Goal: Find specific page/section: Find specific page/section

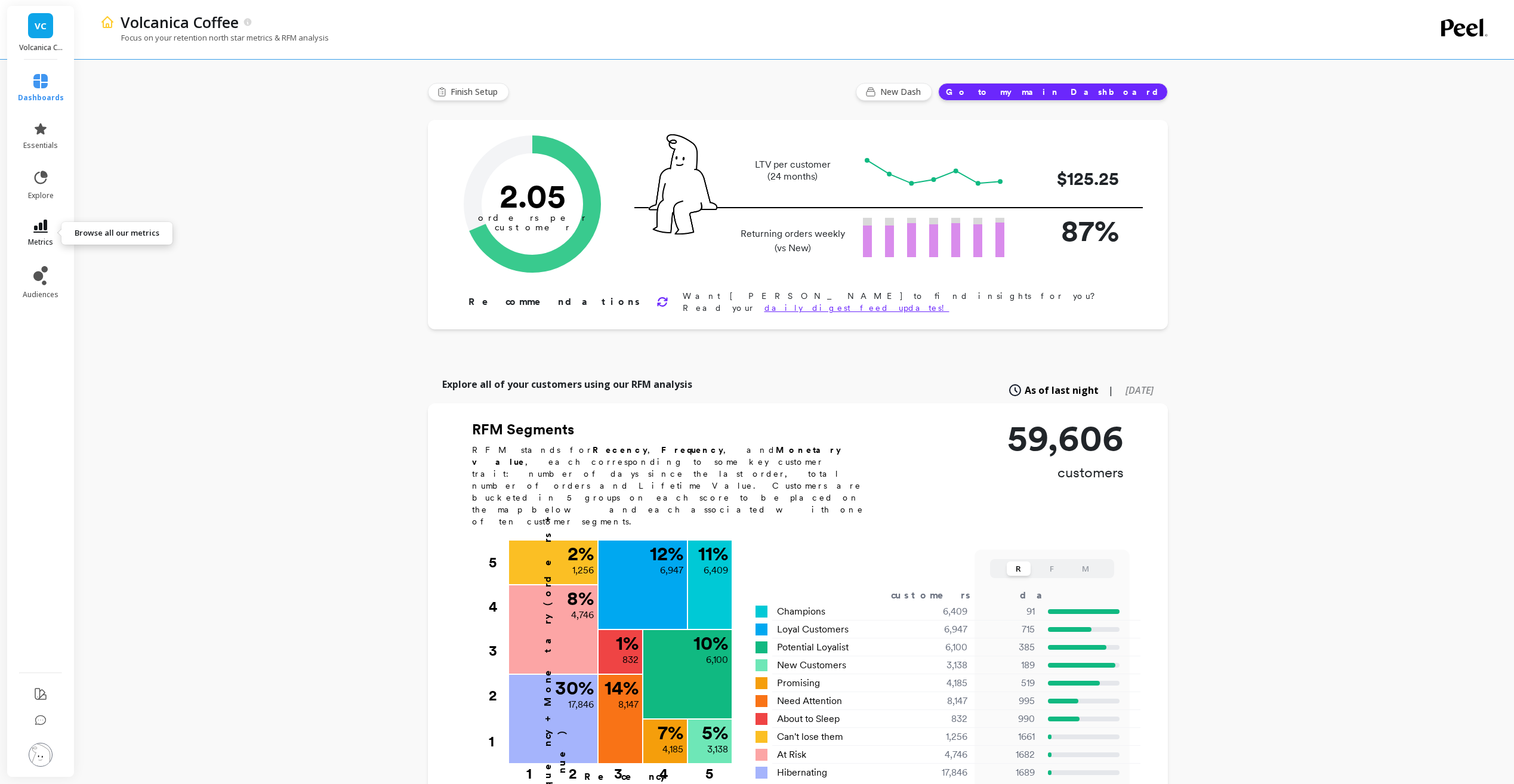
click at [45, 243] on span "metrics" at bounding box center [40, 242] width 25 height 10
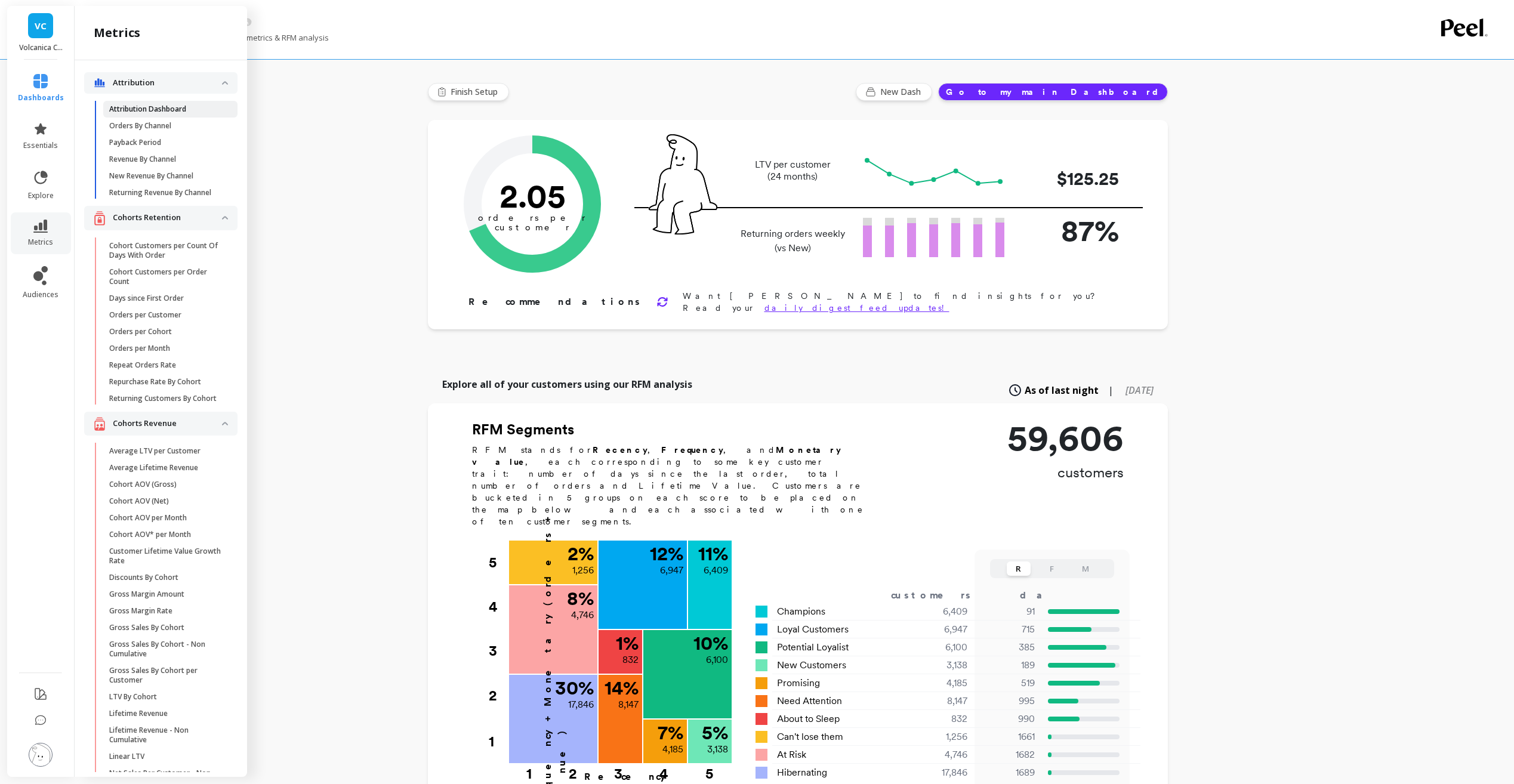
click at [175, 107] on p "Attribution Dashboard" at bounding box center [147, 109] width 77 height 10
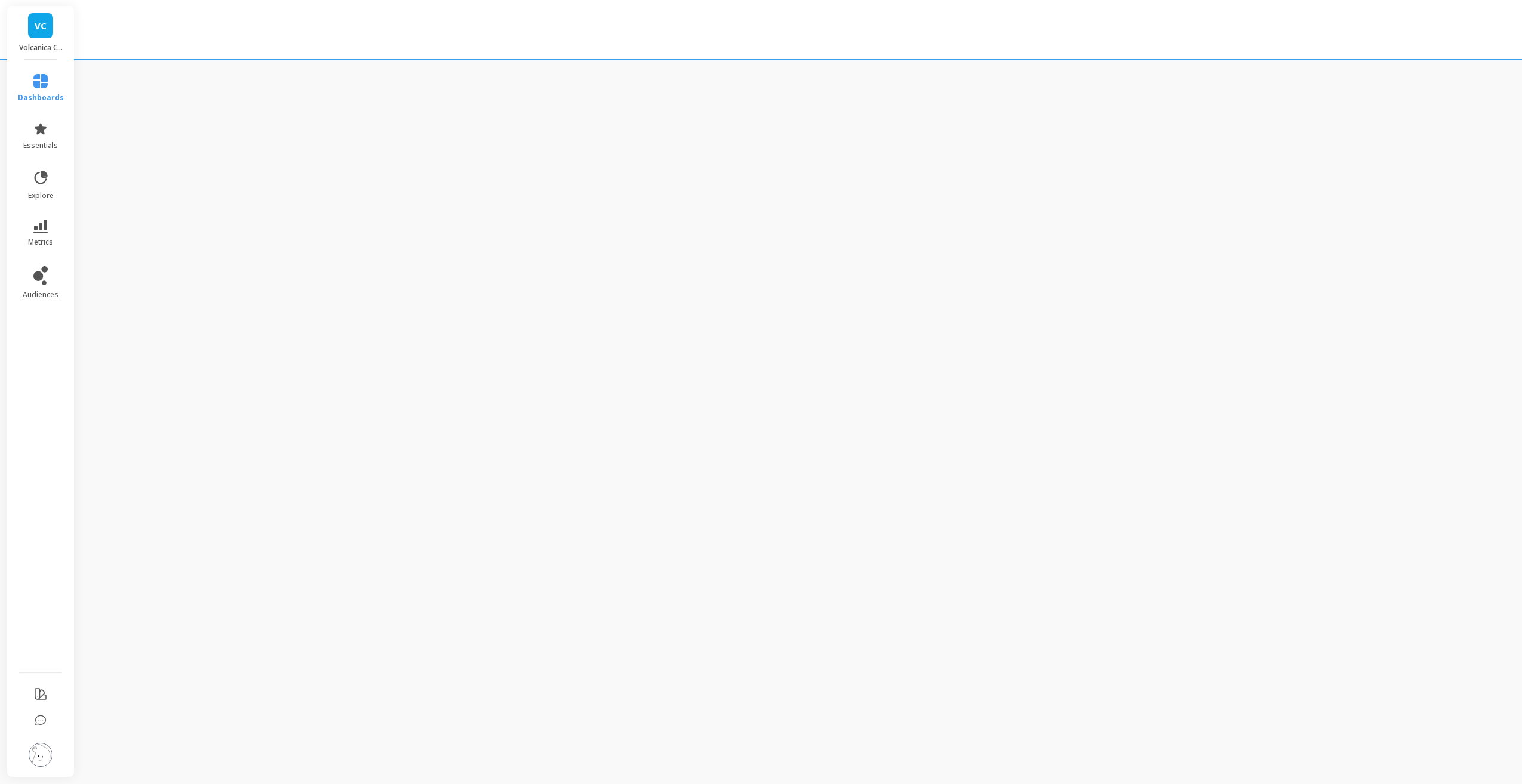
click at [407, 201] on div "VC Volcanica Coffee dashboards essentials explore metrics audiences" at bounding box center [761, 392] width 1522 height 784
click at [36, 85] on icon at bounding box center [40, 82] width 15 height 15
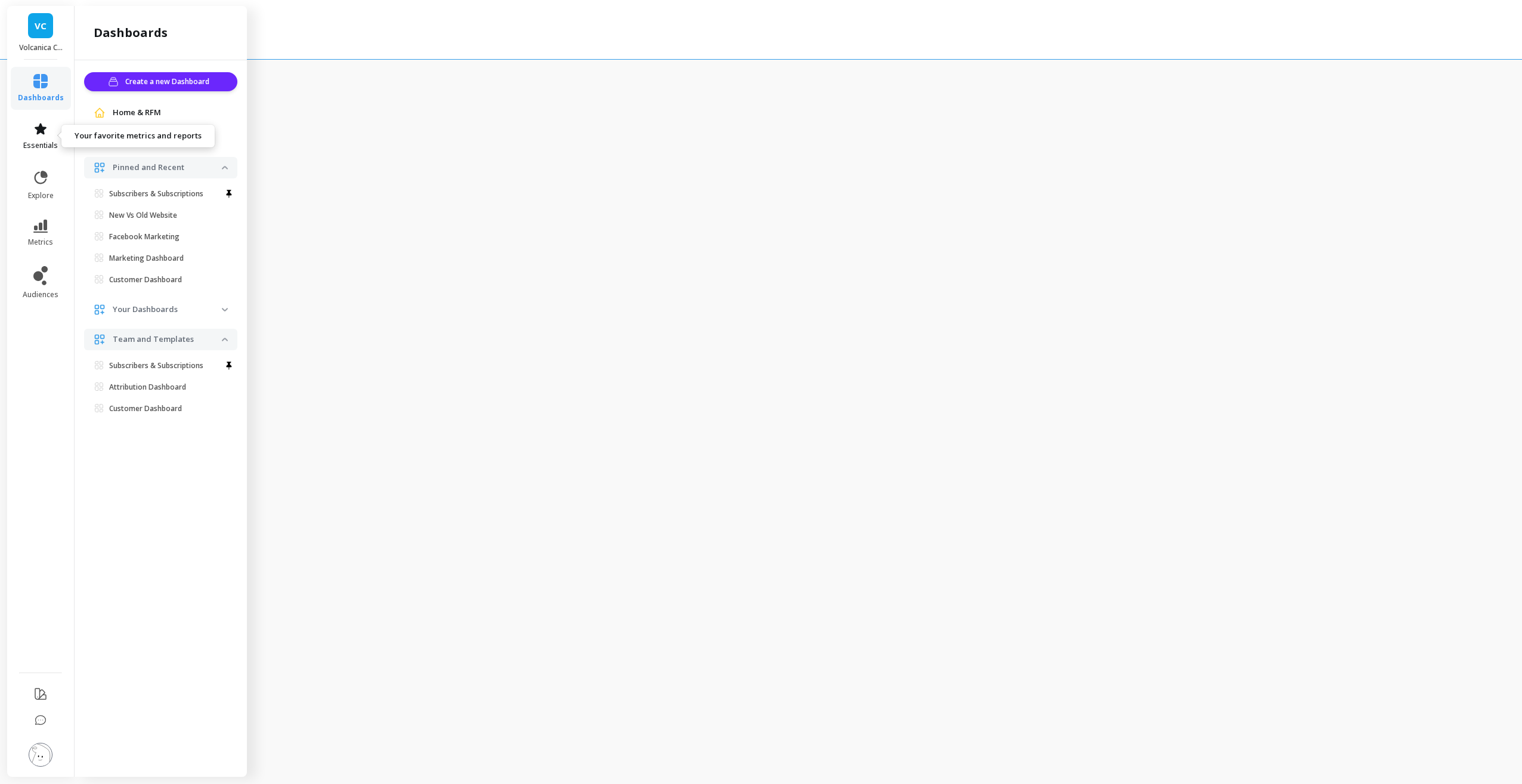
click at [38, 136] on link "essentials" at bounding box center [40, 136] width 46 height 28
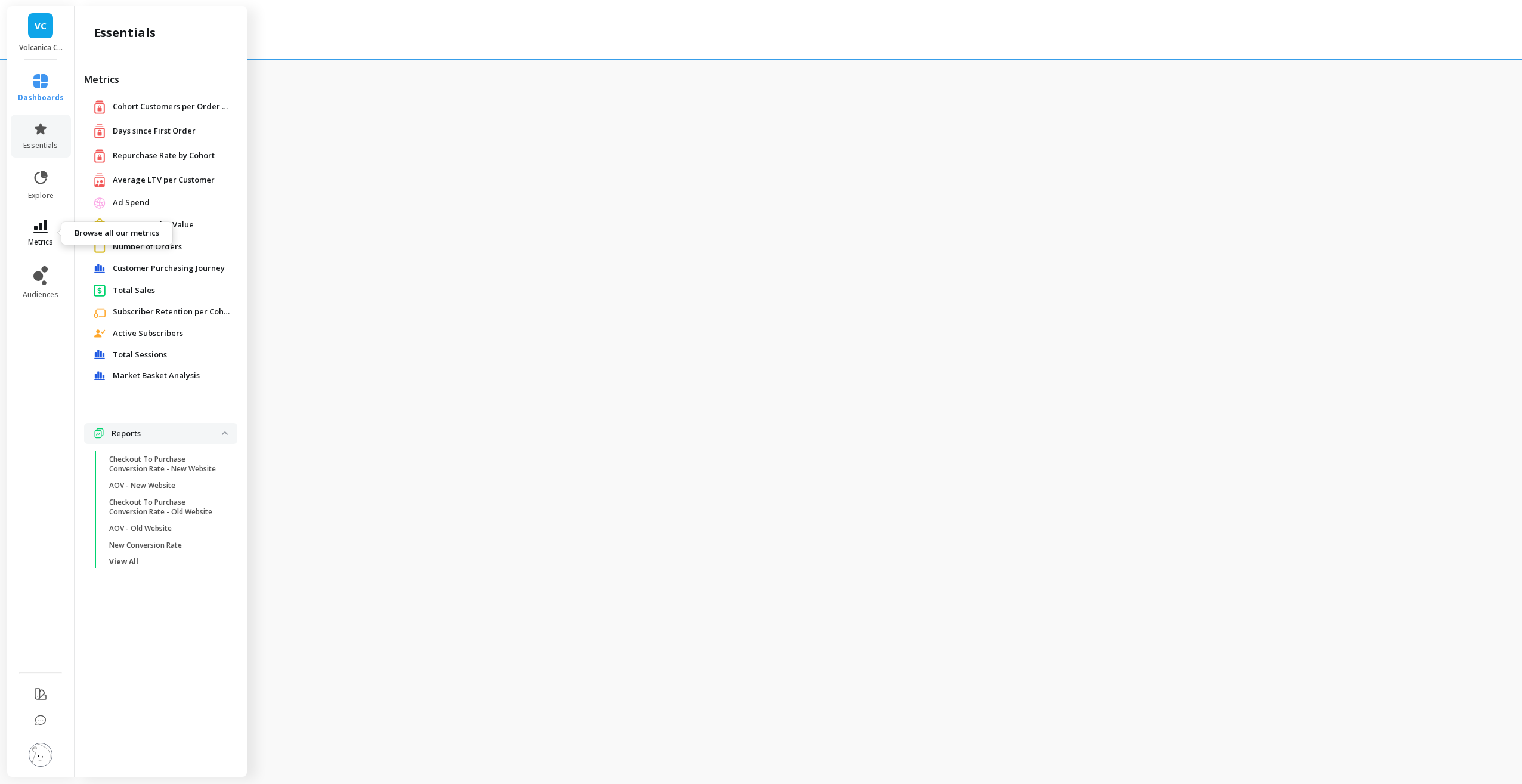
click at [33, 223] on icon at bounding box center [40, 226] width 15 height 13
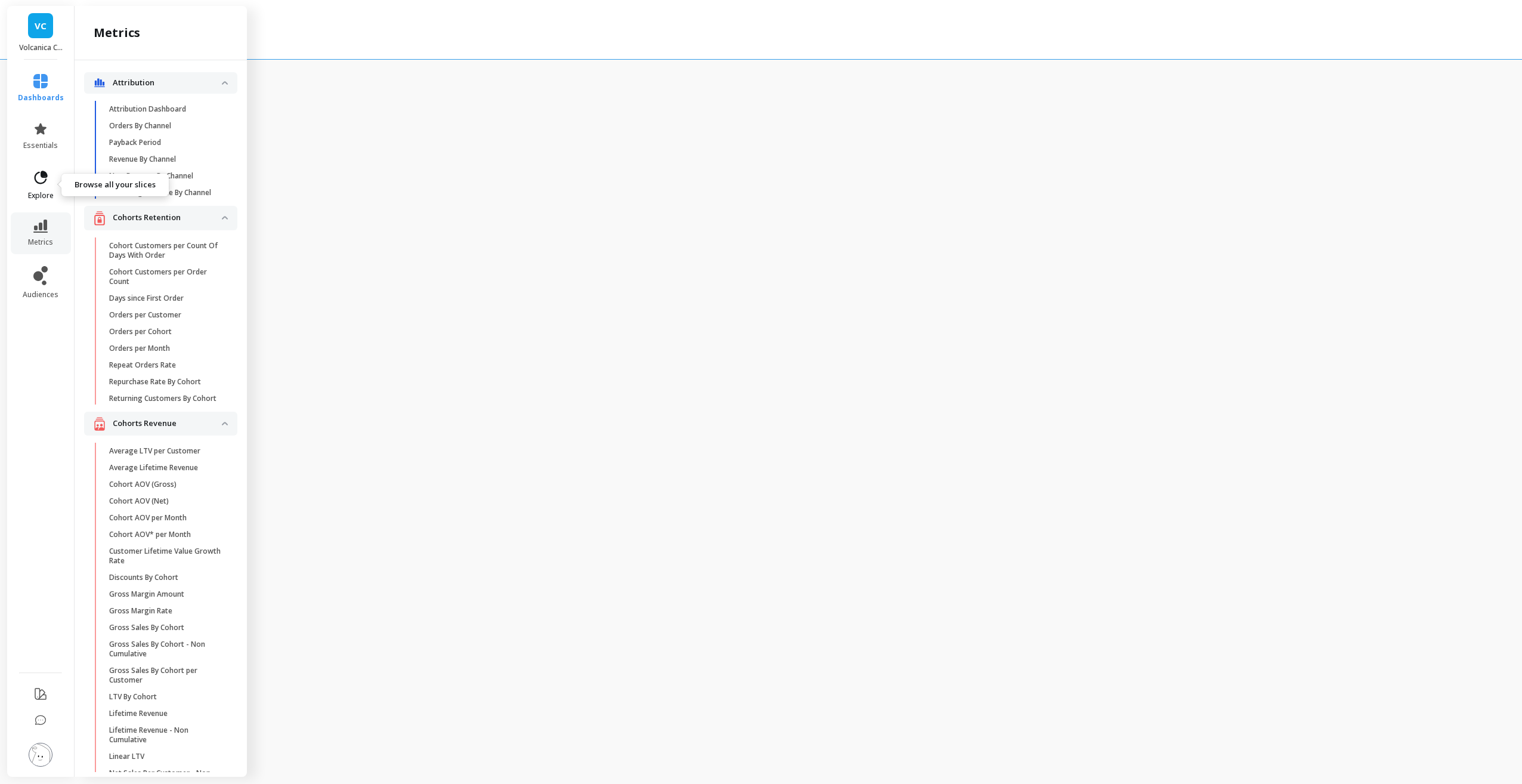
click at [34, 182] on icon at bounding box center [40, 178] width 17 height 17
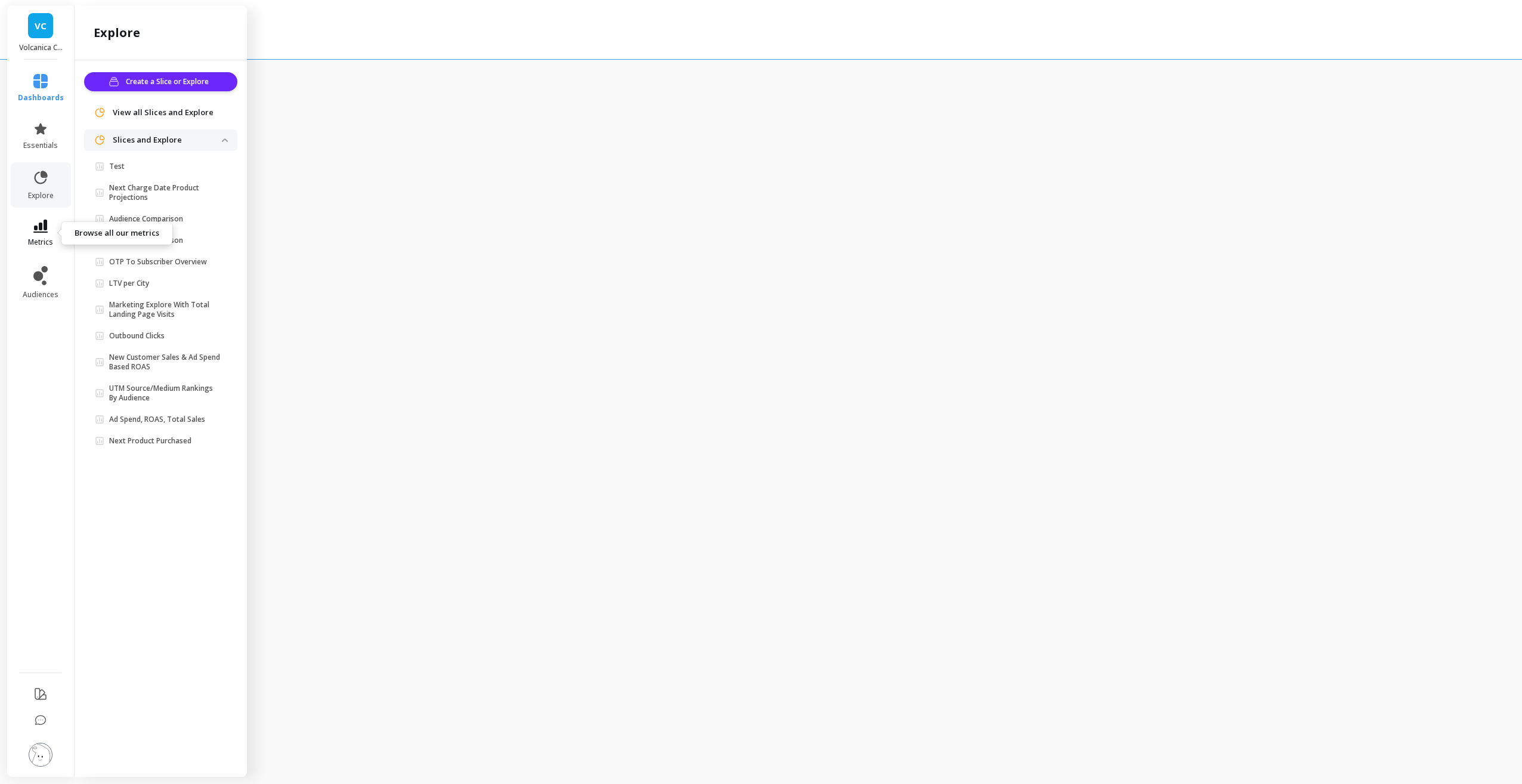
click at [44, 228] on icon at bounding box center [40, 226] width 15 height 13
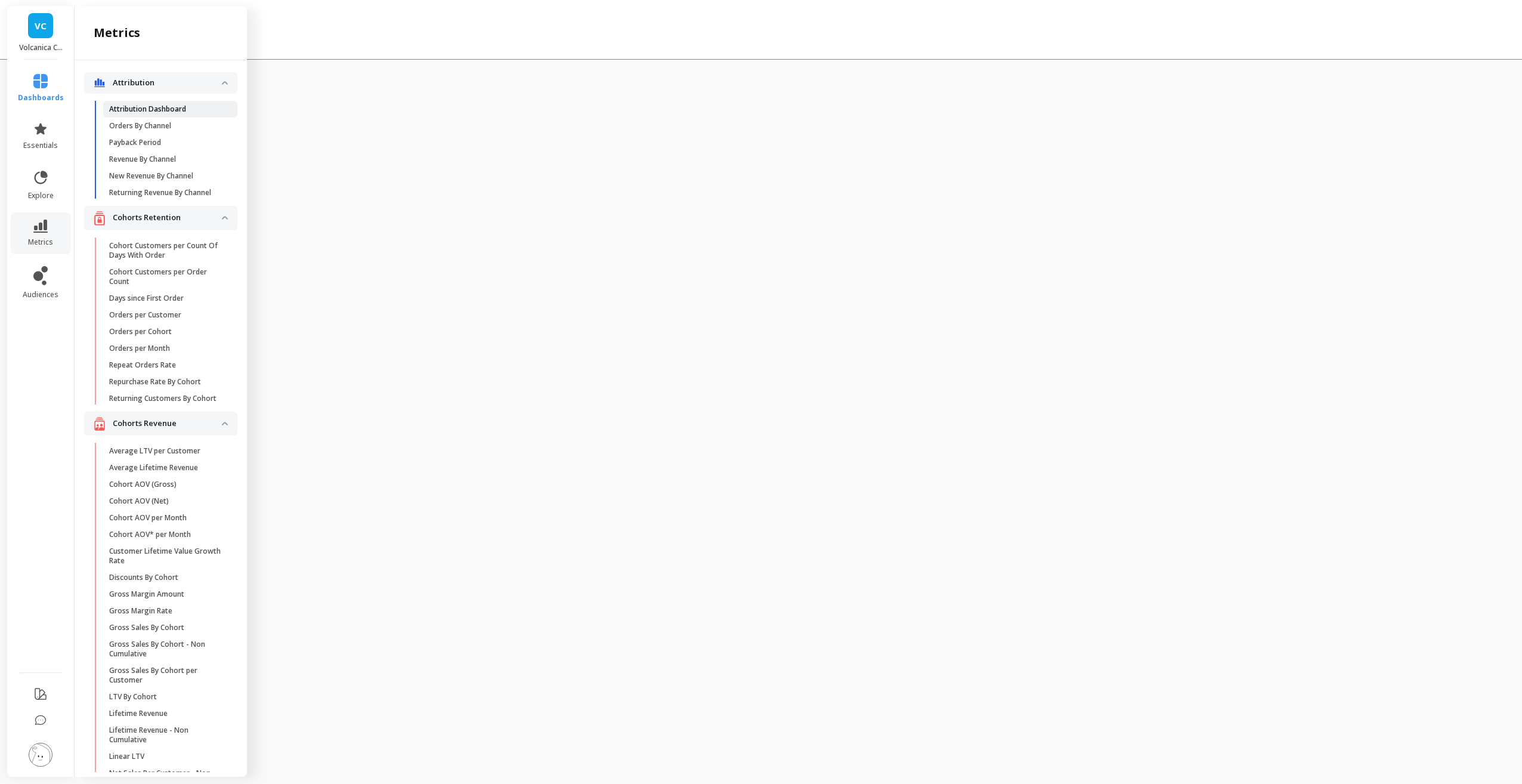
click at [143, 107] on p "Attribution Dashboard" at bounding box center [147, 109] width 77 height 10
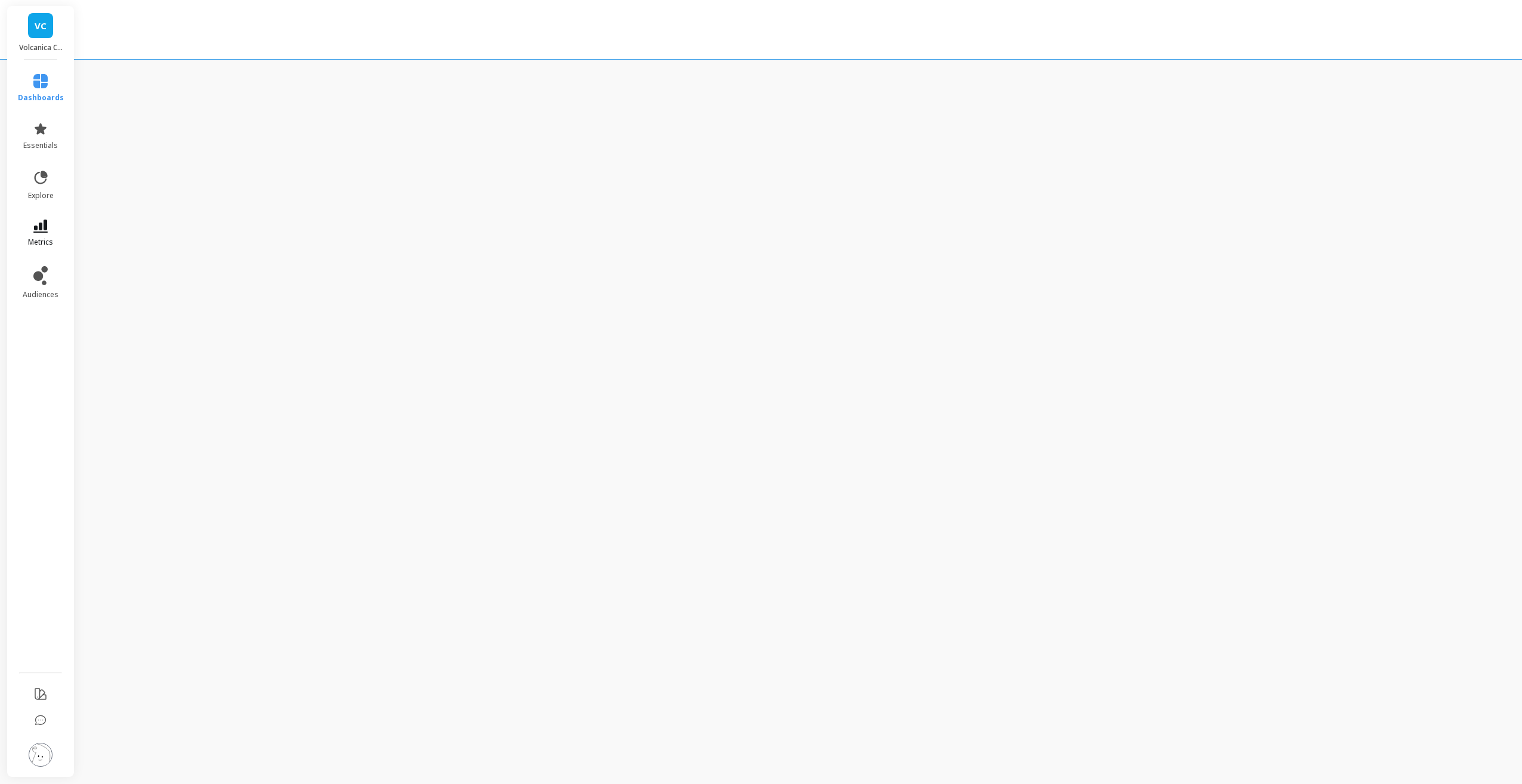
click at [48, 232] on link "metrics" at bounding box center [40, 233] width 46 height 27
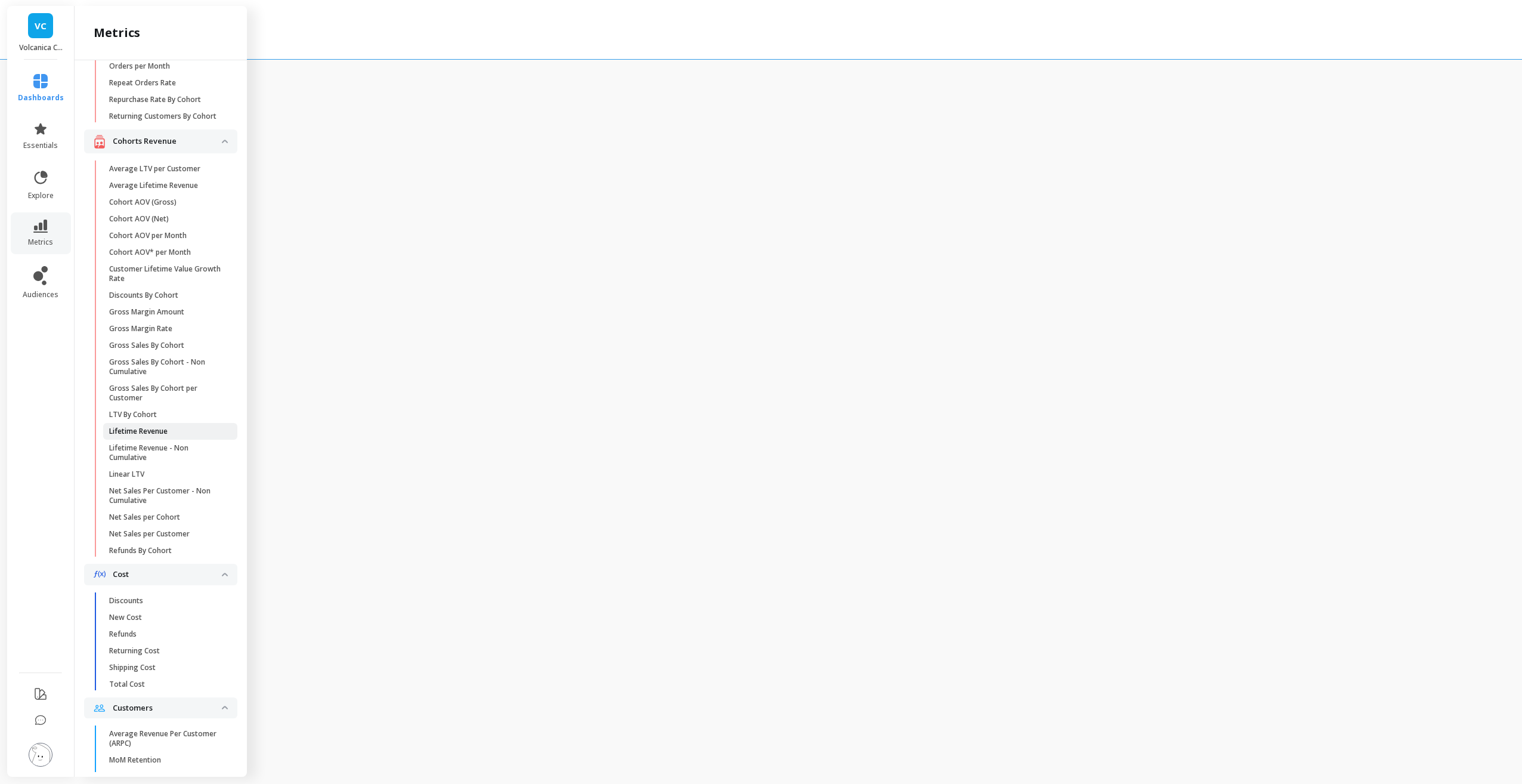
scroll to position [358, 0]
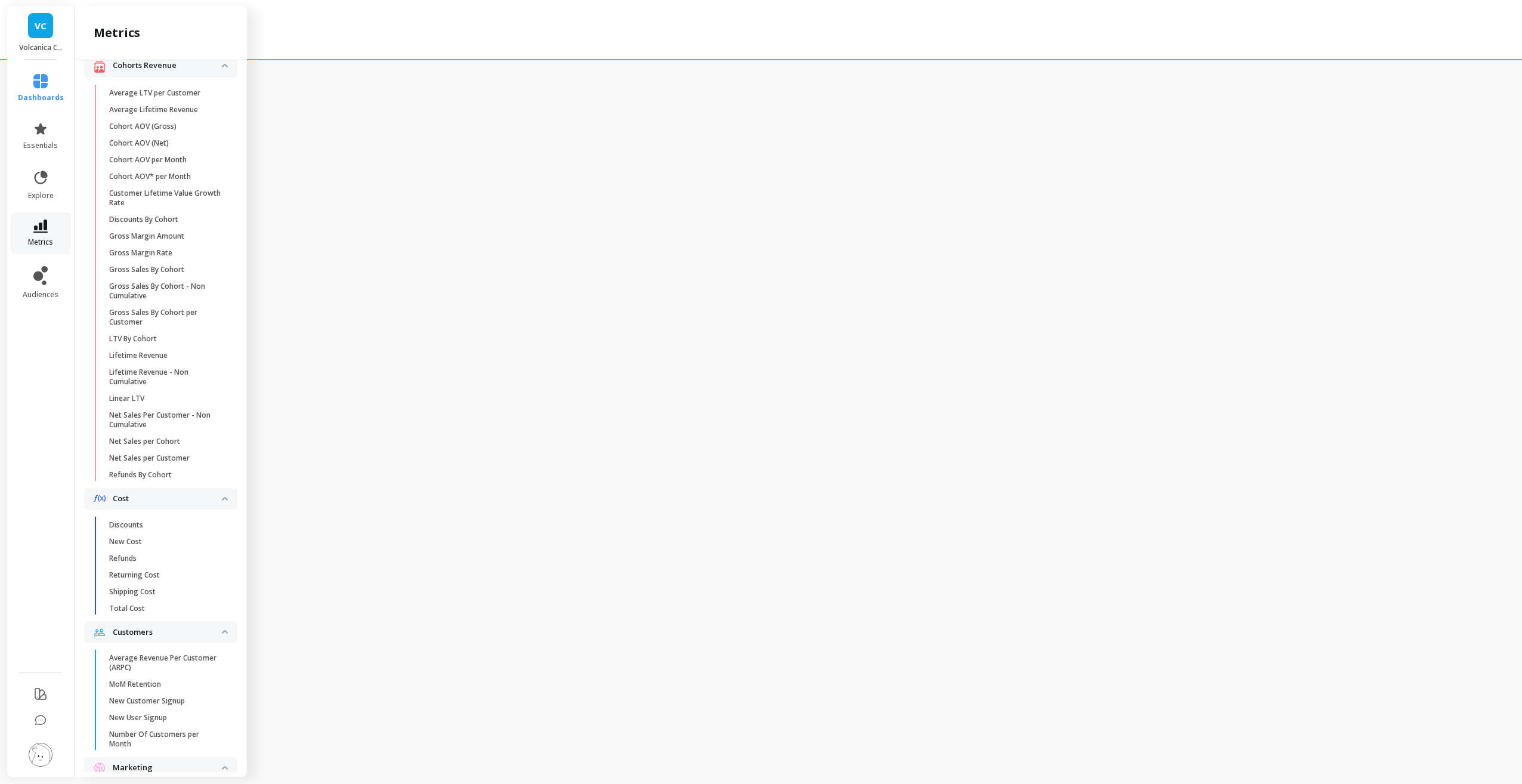
click at [46, 239] on span "metrics" at bounding box center [40, 242] width 25 height 10
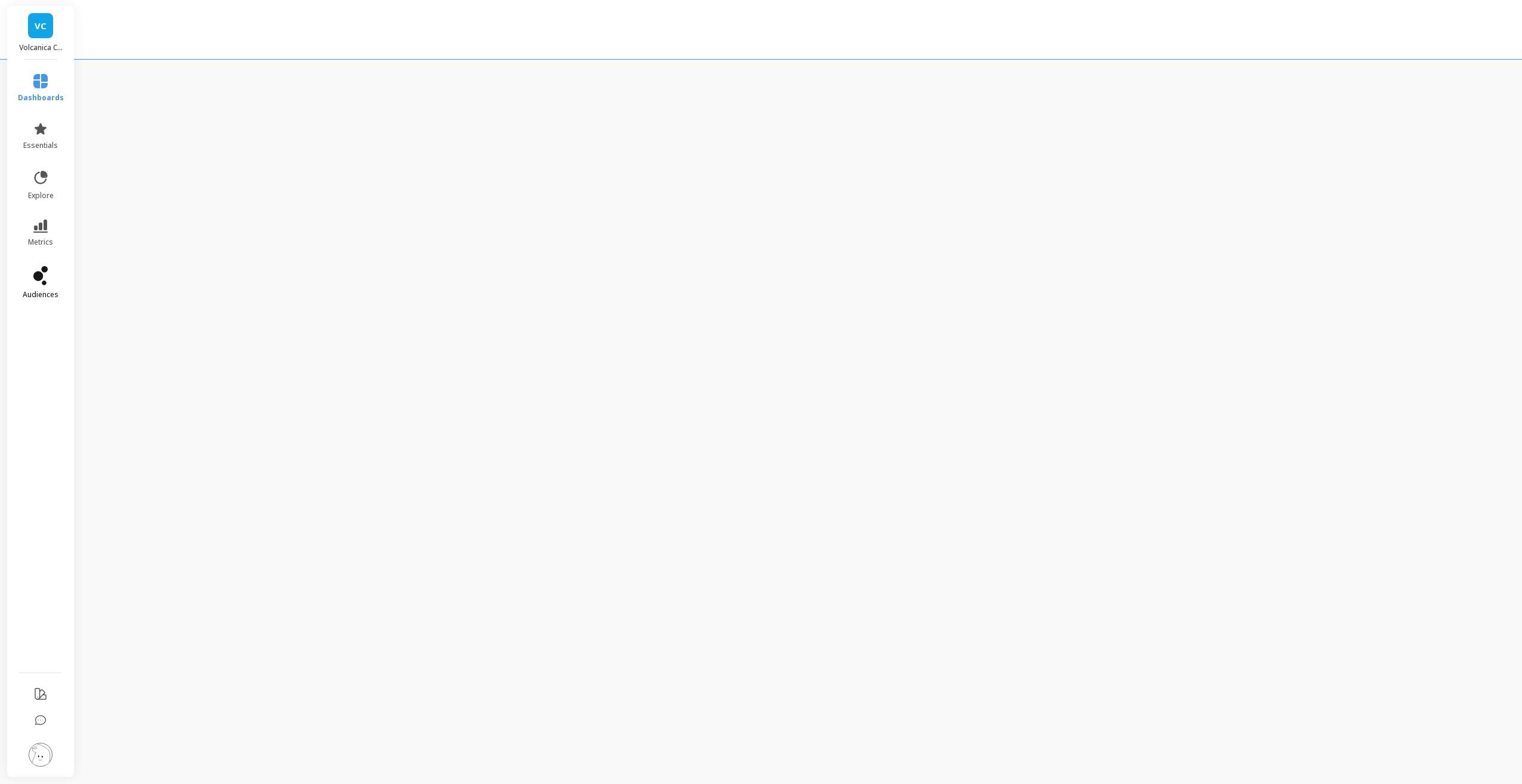
scroll to position [0, 0]
click at [44, 296] on span "audiences" at bounding box center [40, 295] width 36 height 10
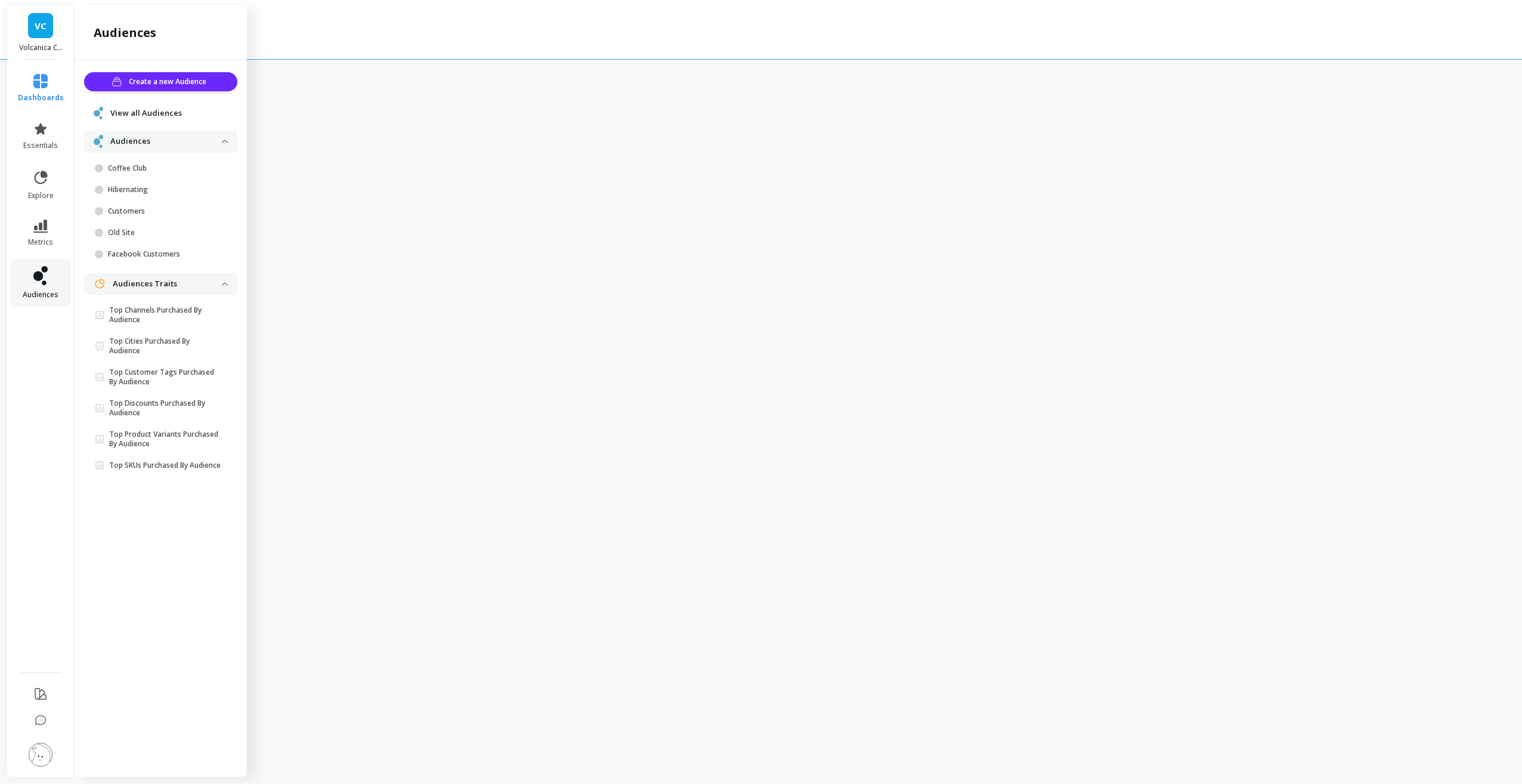
click at [43, 297] on span "audiences" at bounding box center [40, 295] width 36 height 10
